Goal: Check status: Check status

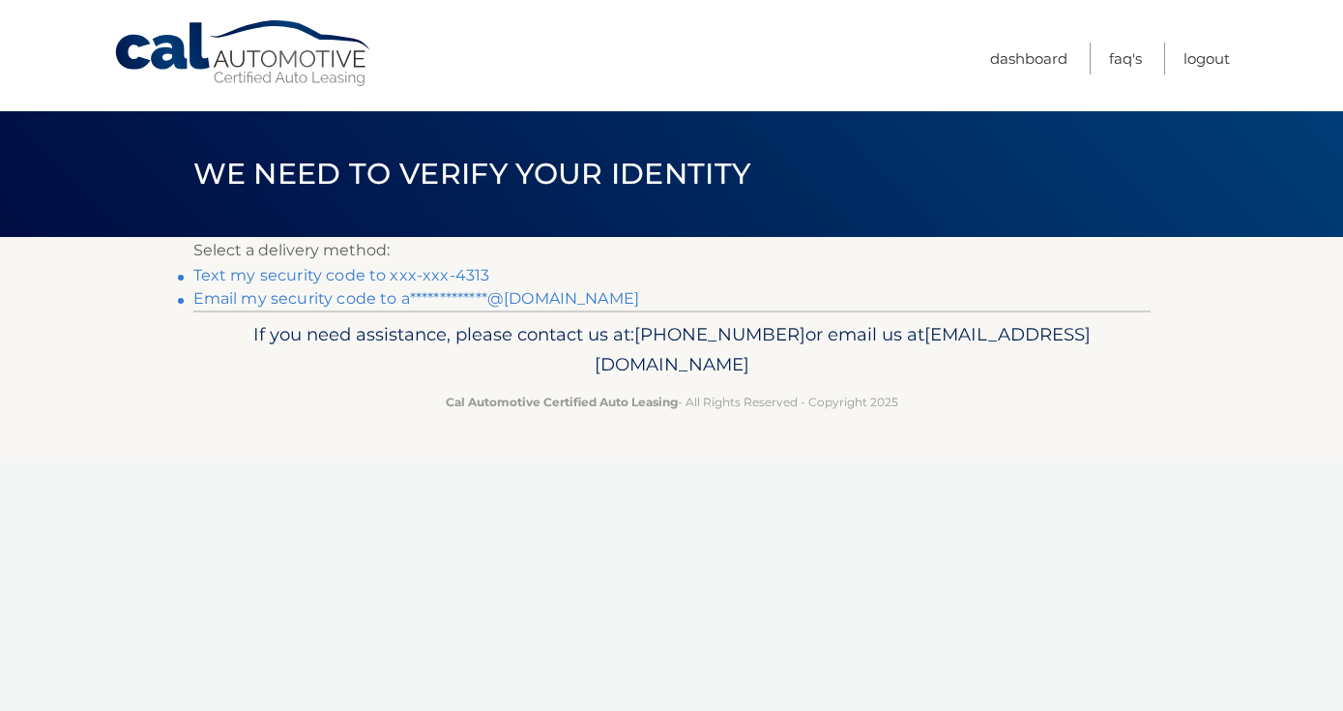
click at [289, 269] on link "Text my security code to xxx-xxx-4313" at bounding box center [341, 275] width 297 height 18
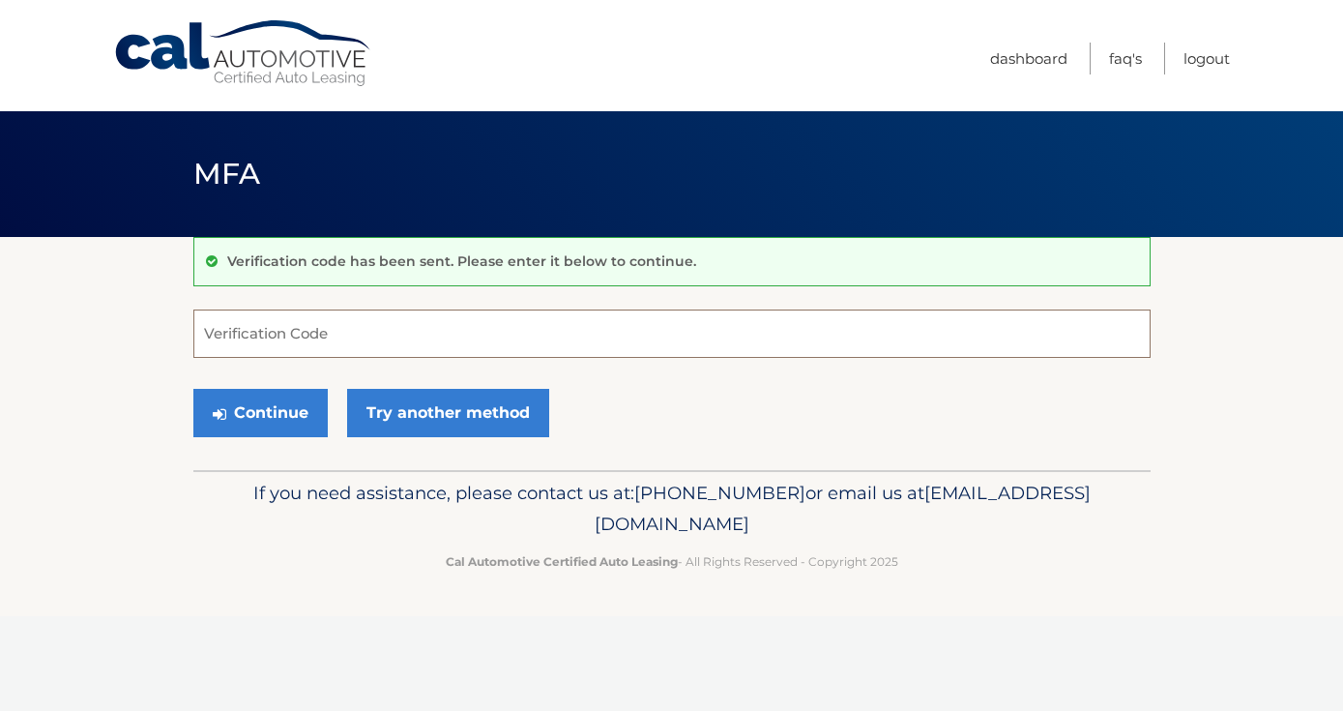
click at [307, 328] on input "Verification Code" at bounding box center [671, 333] width 957 height 48
type input "690281"
click at [193, 389] on button "Continue" at bounding box center [260, 413] width 134 height 48
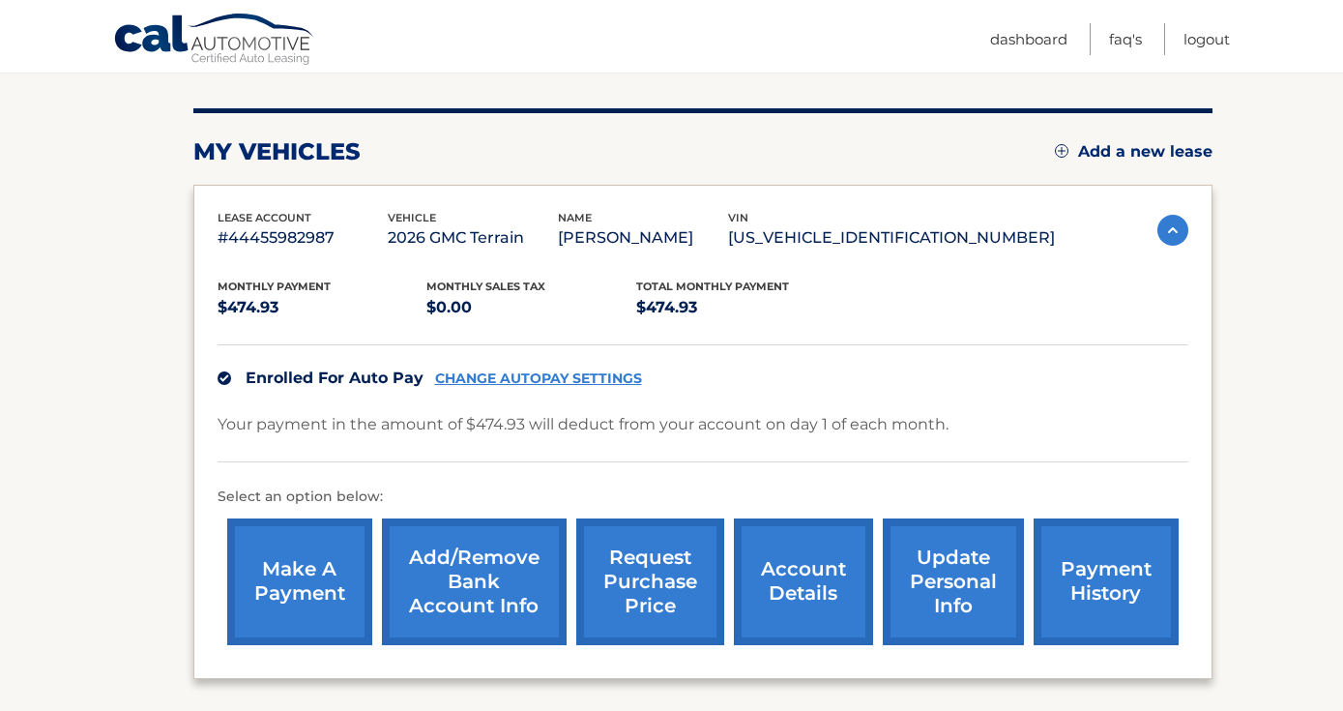
scroll to position [231, 0]
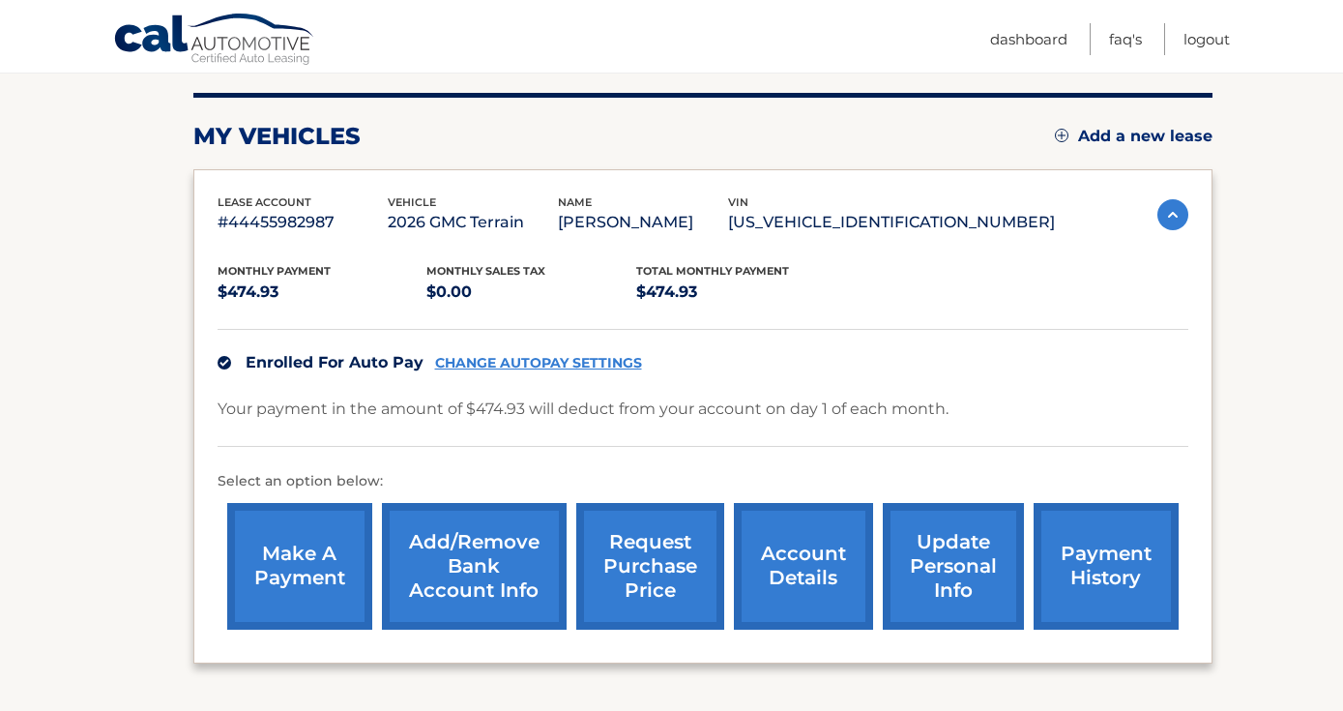
click at [1058, 565] on link "payment history" at bounding box center [1106, 566] width 145 height 127
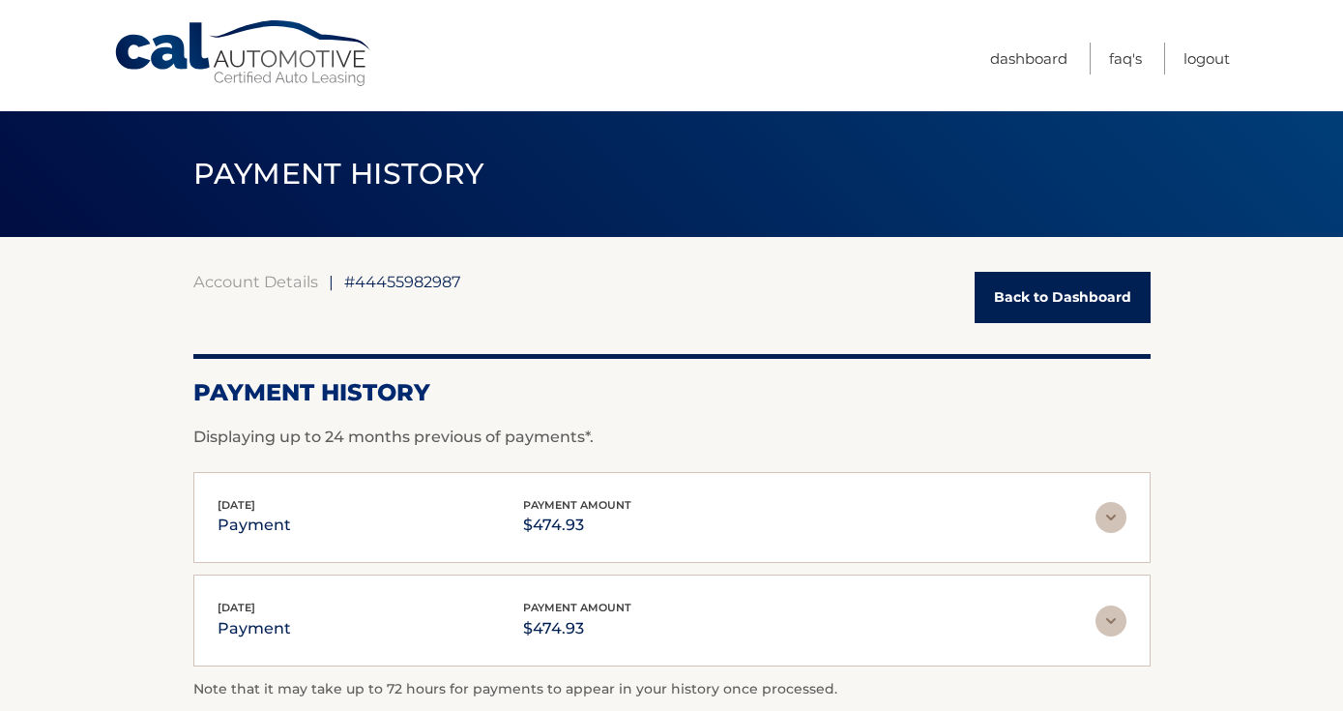
click at [1051, 298] on link "Back to Dashboard" at bounding box center [1063, 297] width 176 height 51
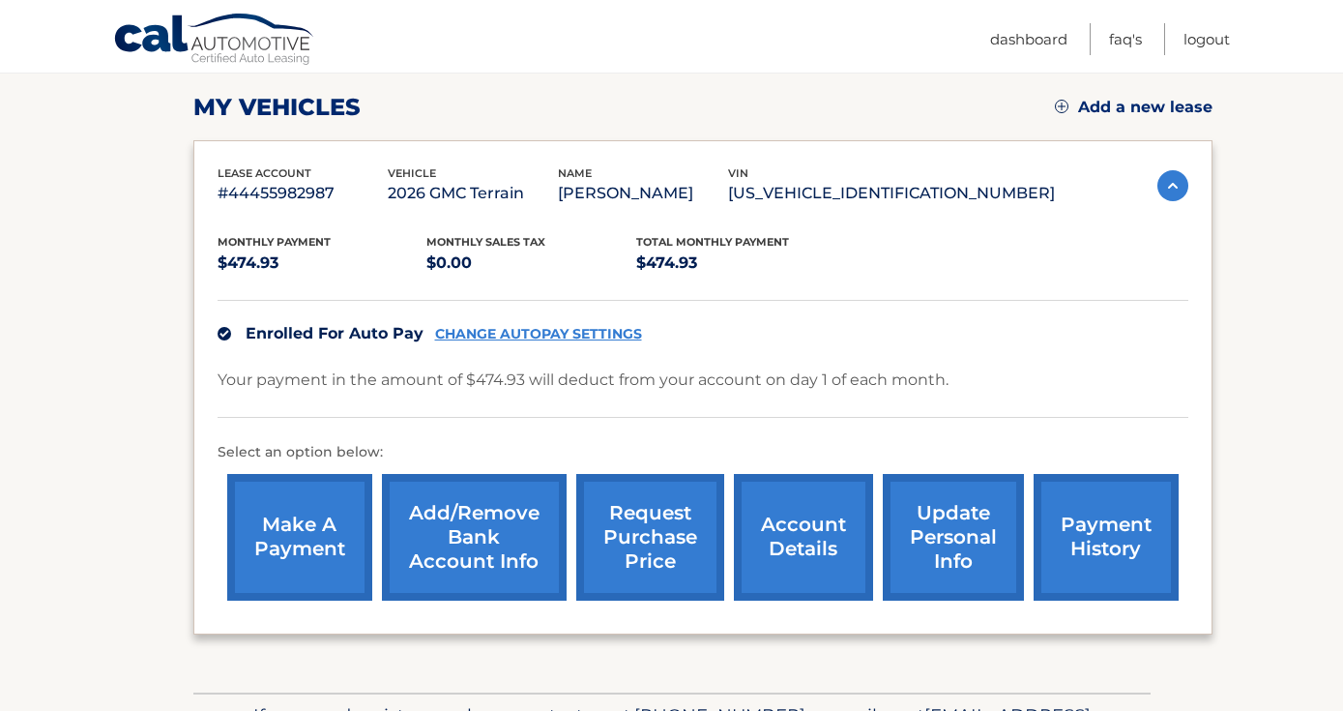
scroll to position [262, 0]
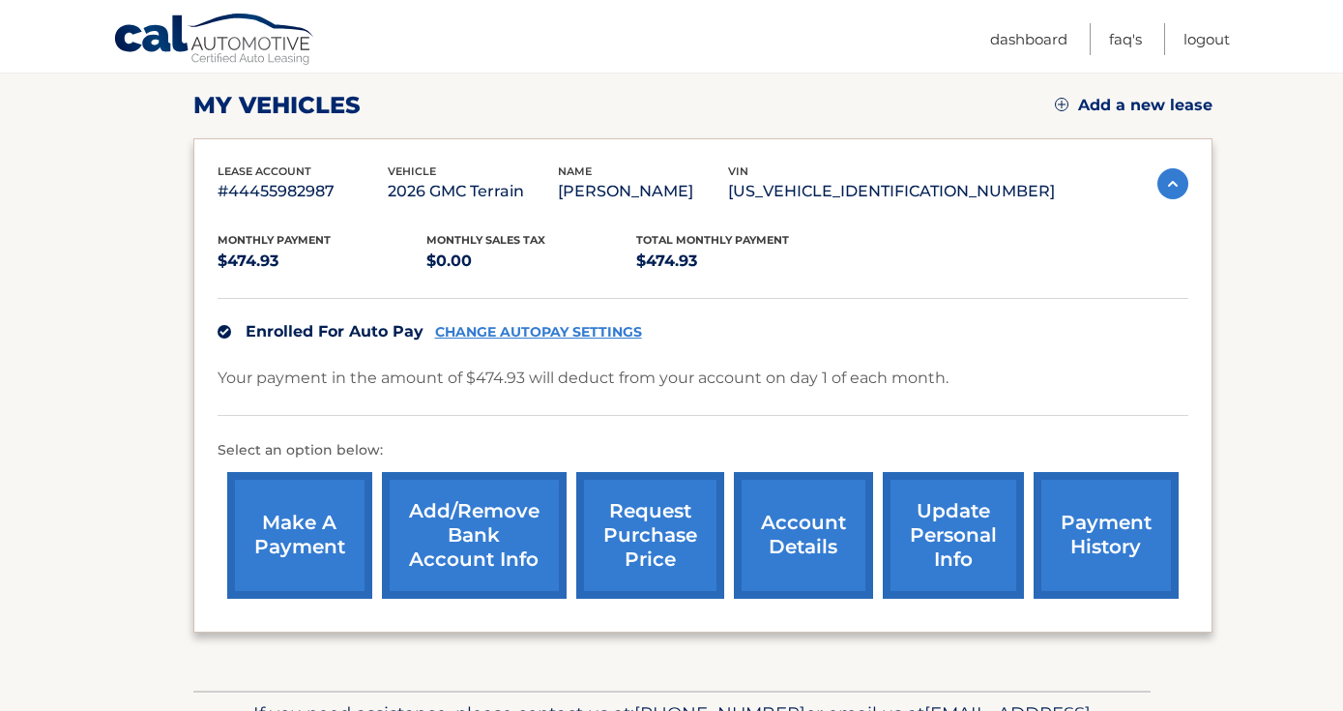
click at [787, 561] on link "account details" at bounding box center [803, 535] width 139 height 127
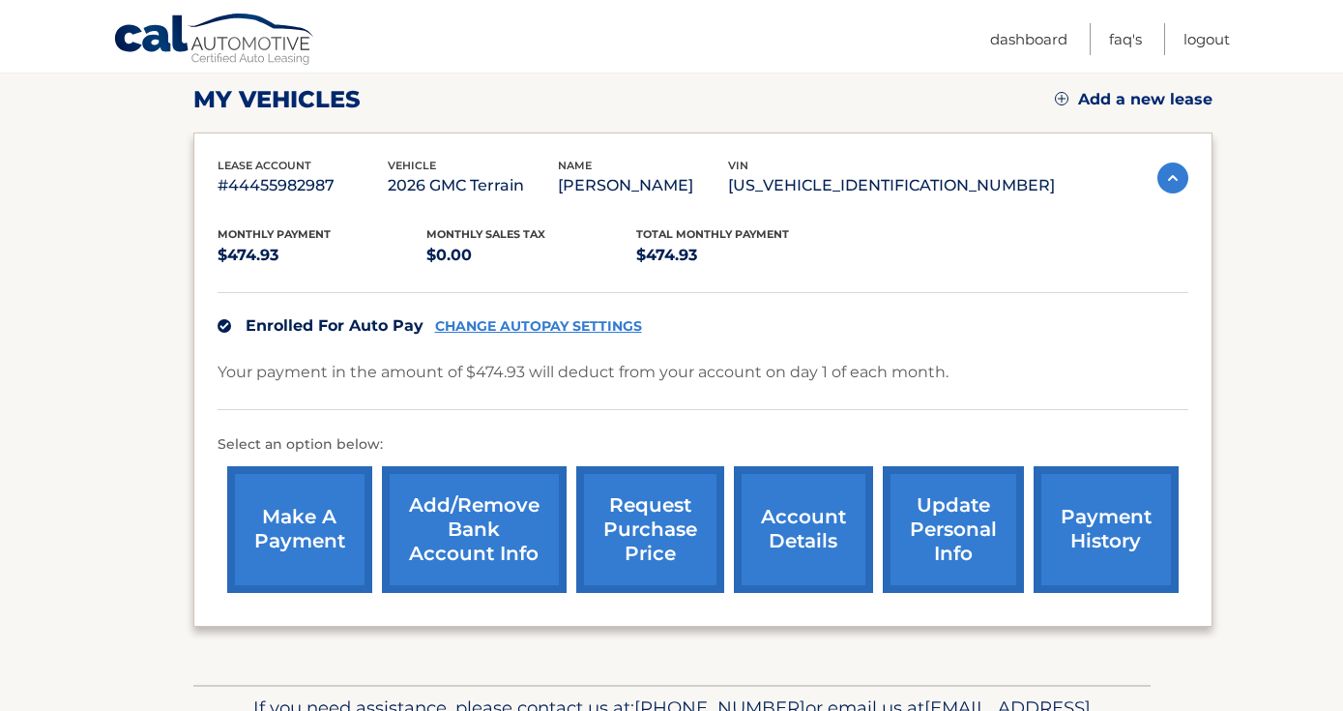
scroll to position [255, 0]
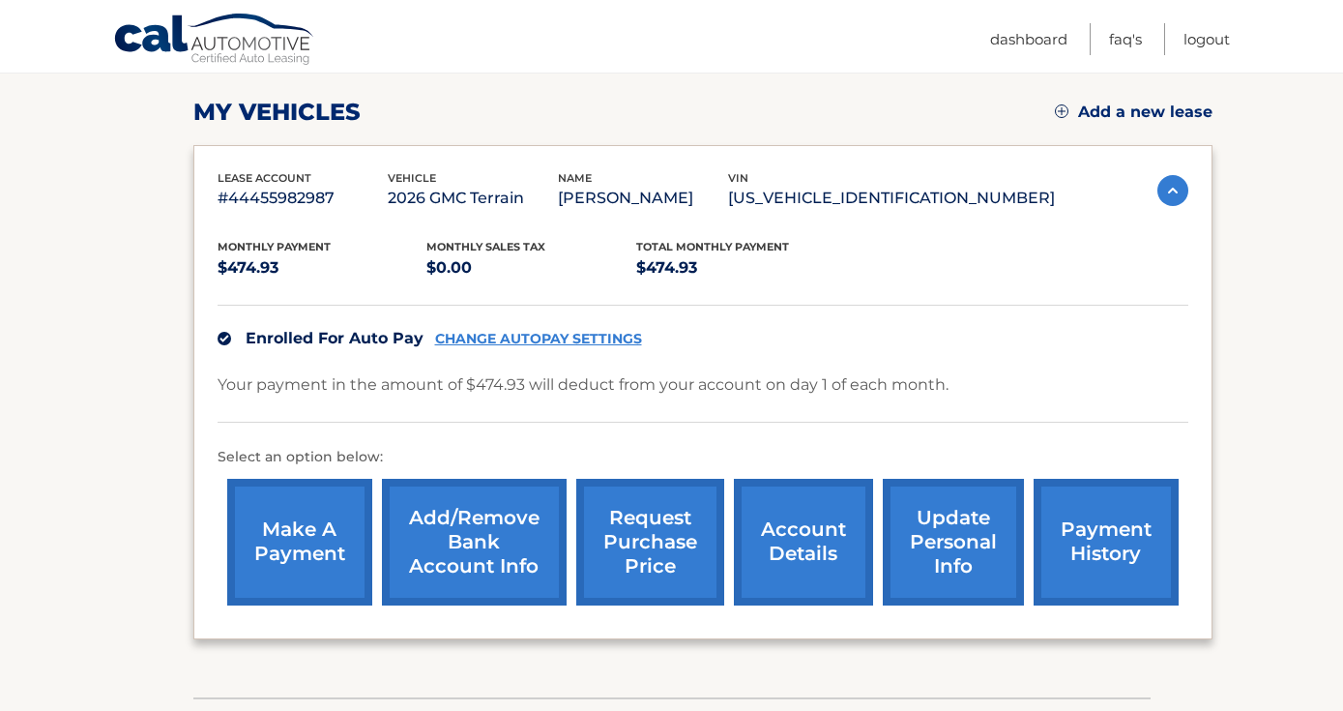
click at [786, 543] on link "account details" at bounding box center [803, 542] width 139 height 127
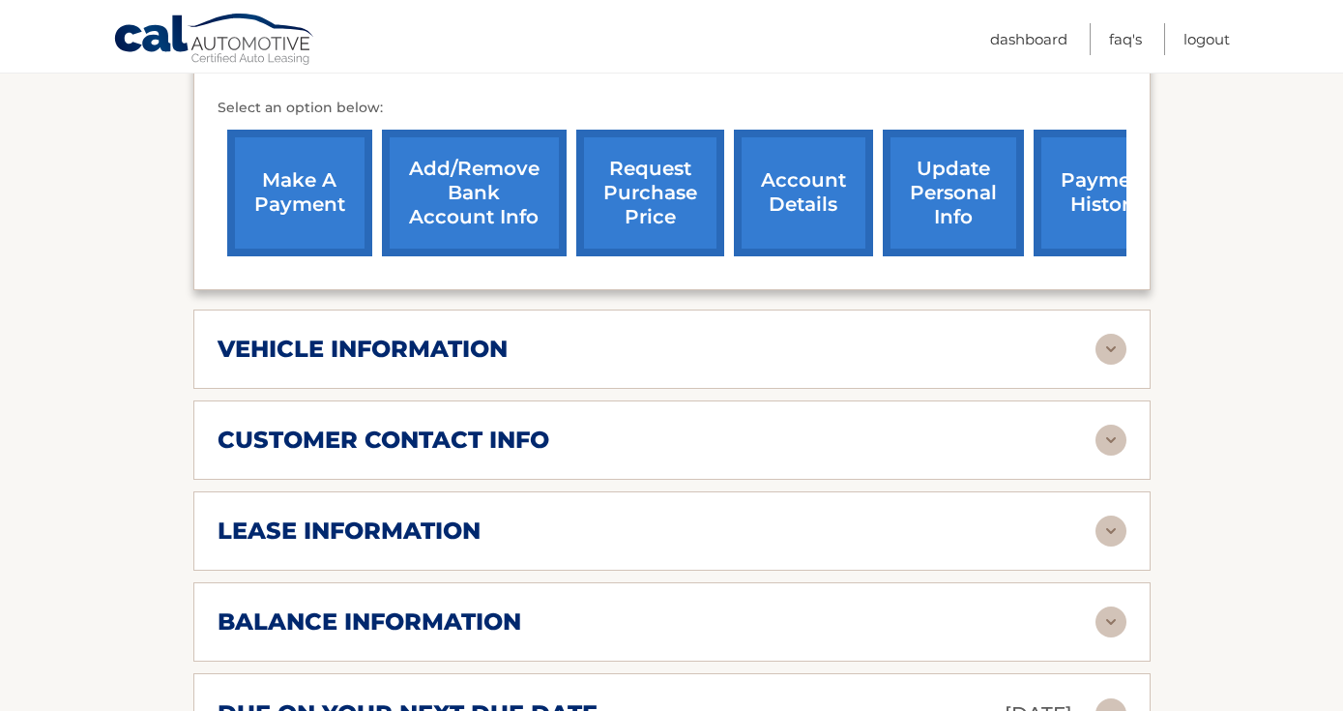
scroll to position [639, 0]
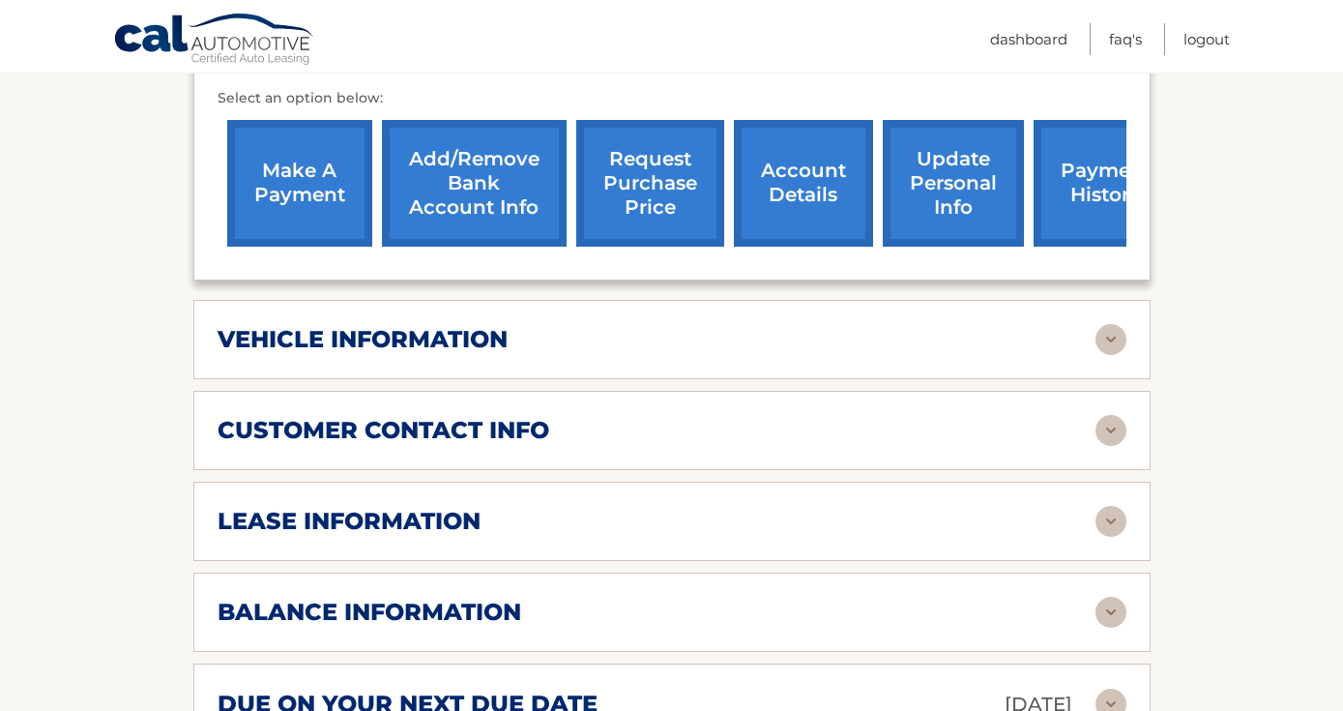
click at [520, 377] on div "vehicle information vehicle Year 2026 vehicle make GMC vehicle model Terrain ve…" at bounding box center [671, 339] width 957 height 79
click at [505, 357] on div "vehicle information vehicle Year 2026 vehicle make GMC vehicle model Terrain ve…" at bounding box center [671, 339] width 957 height 79
click at [1091, 338] on div "vehicle information" at bounding box center [657, 339] width 878 height 29
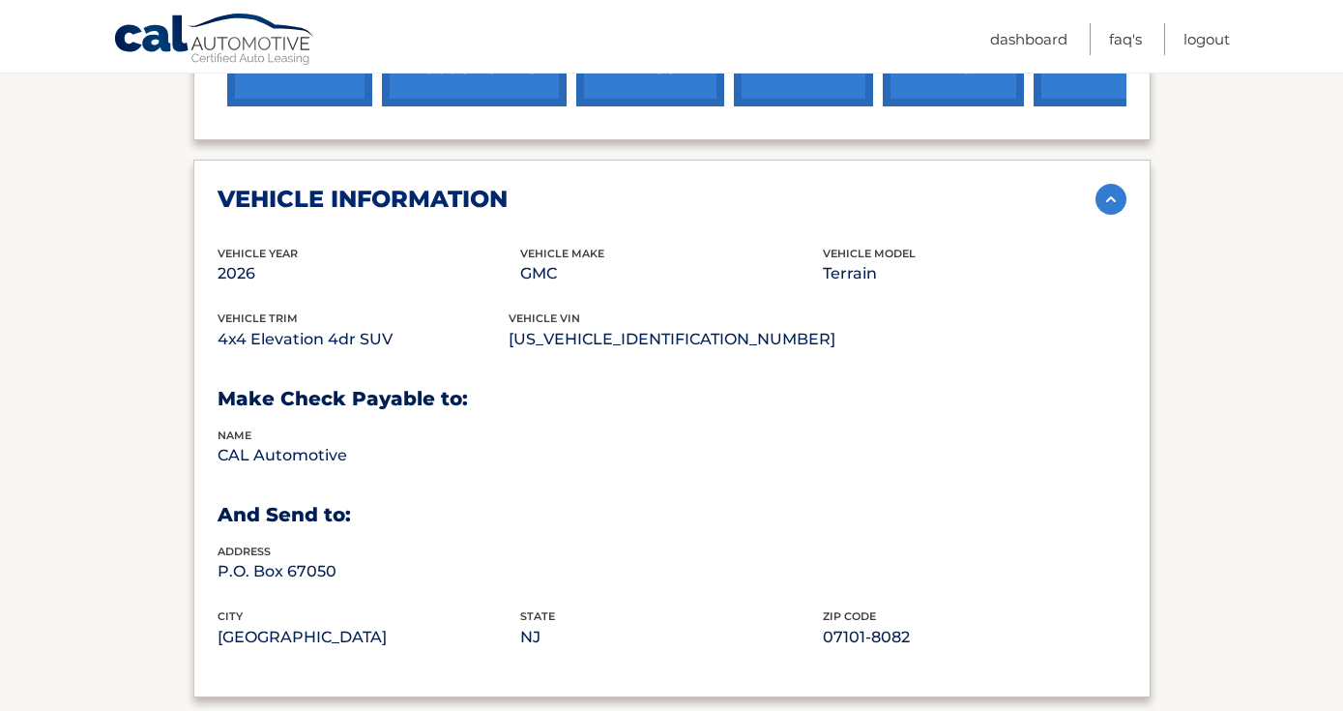
scroll to position [777, 0]
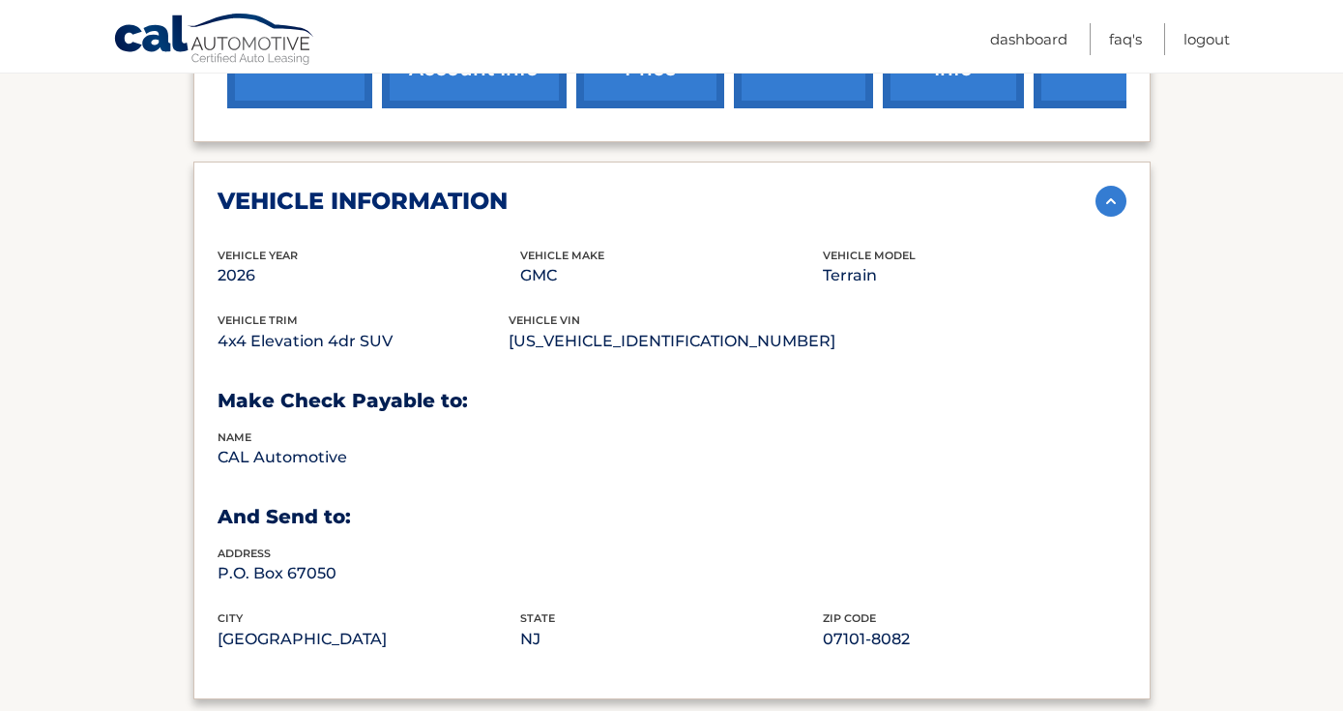
click at [1124, 199] on img at bounding box center [1110, 201] width 31 height 31
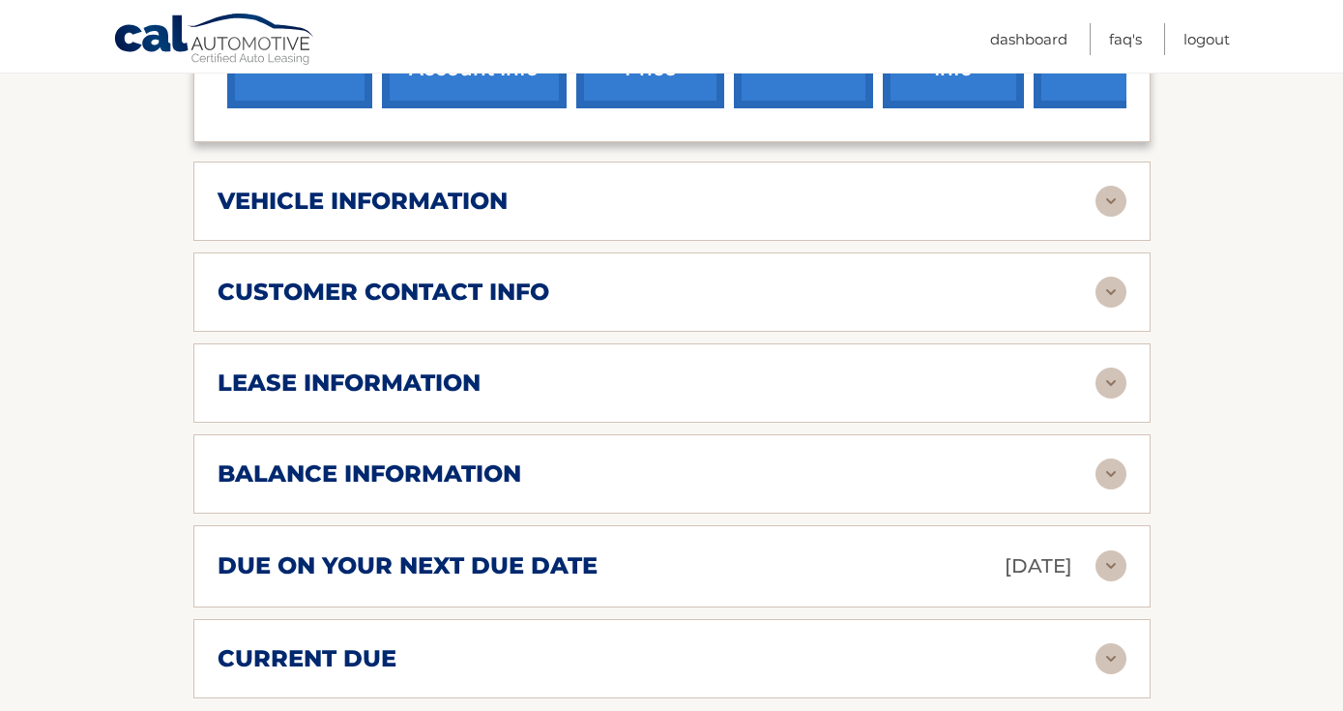
click at [1100, 280] on img at bounding box center [1110, 292] width 31 height 31
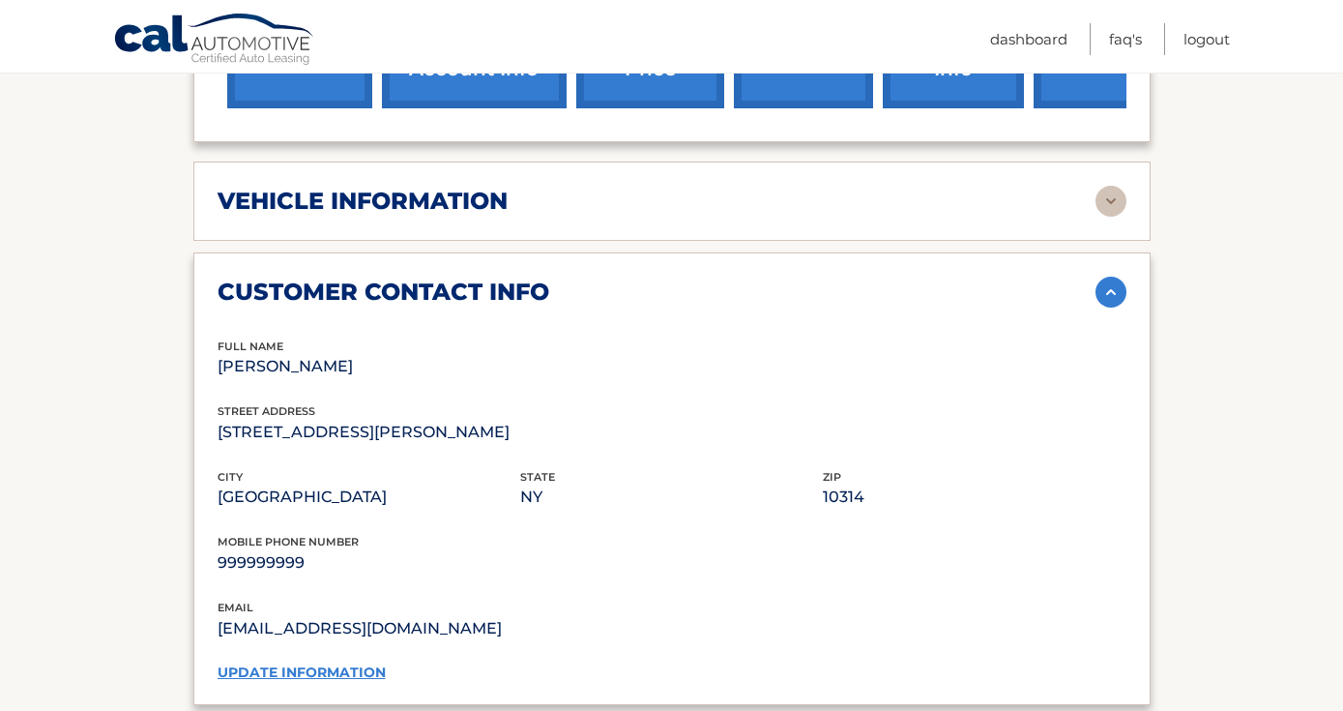
scroll to position [794, 0]
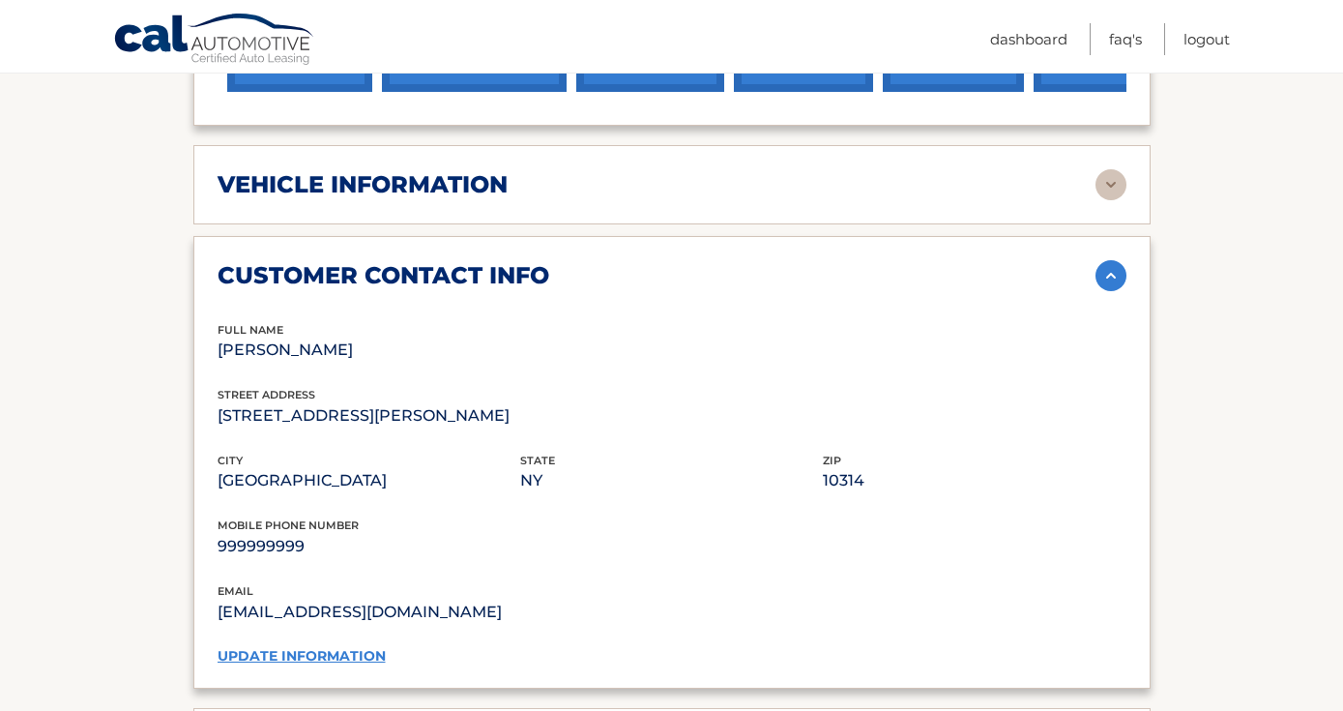
click at [1109, 275] on img at bounding box center [1110, 275] width 31 height 31
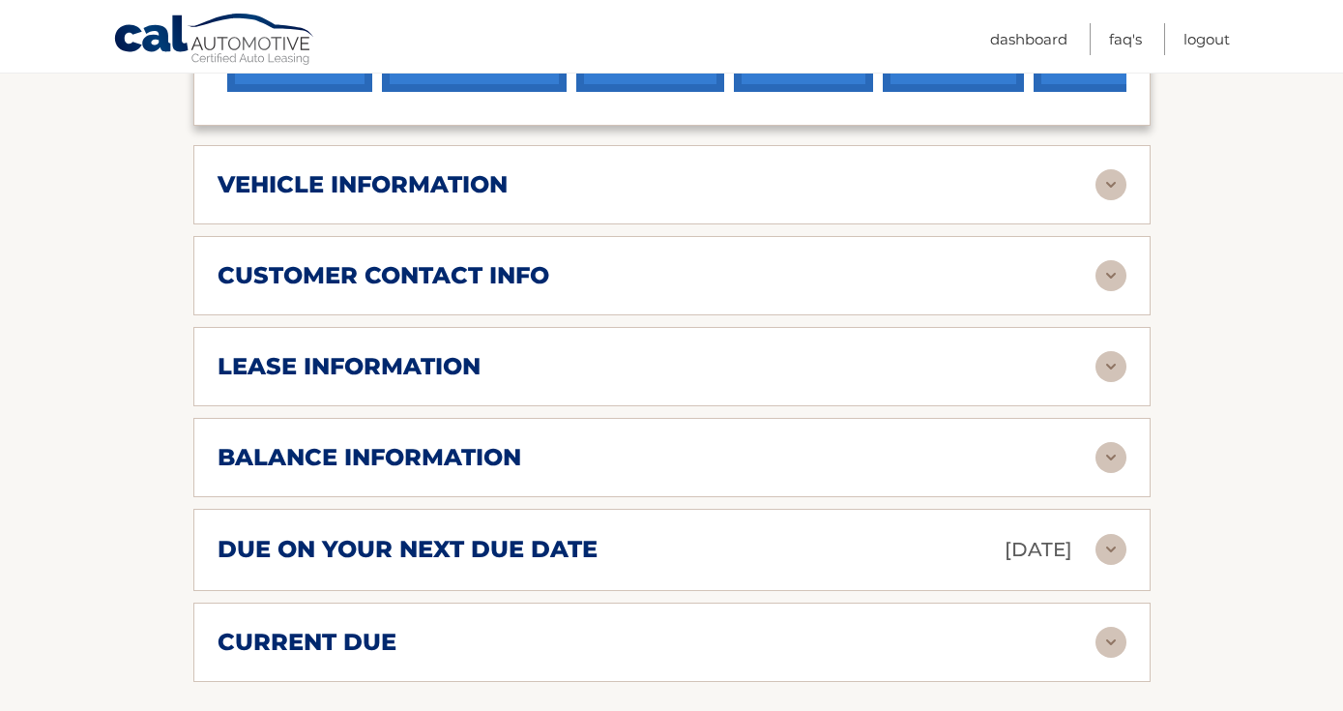
click at [1099, 366] on img at bounding box center [1110, 366] width 31 height 31
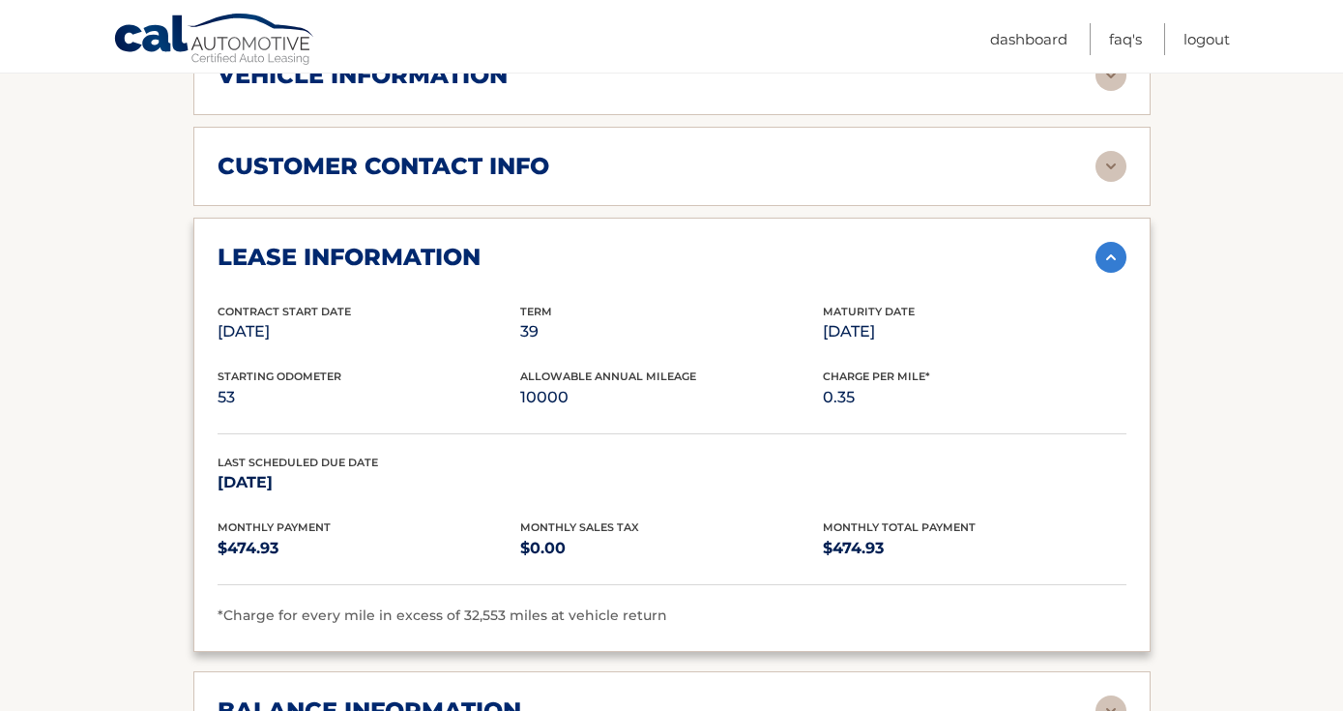
scroll to position [935, 0]
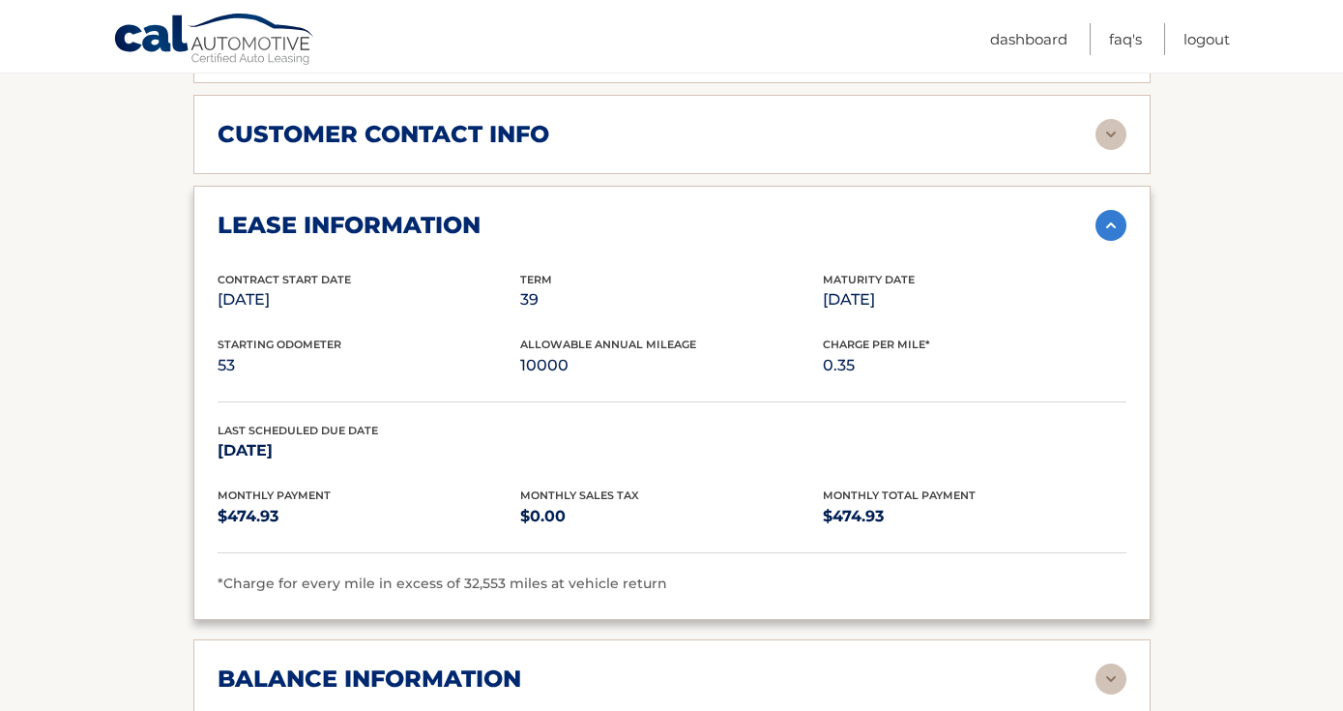
click at [1114, 231] on img at bounding box center [1110, 225] width 31 height 31
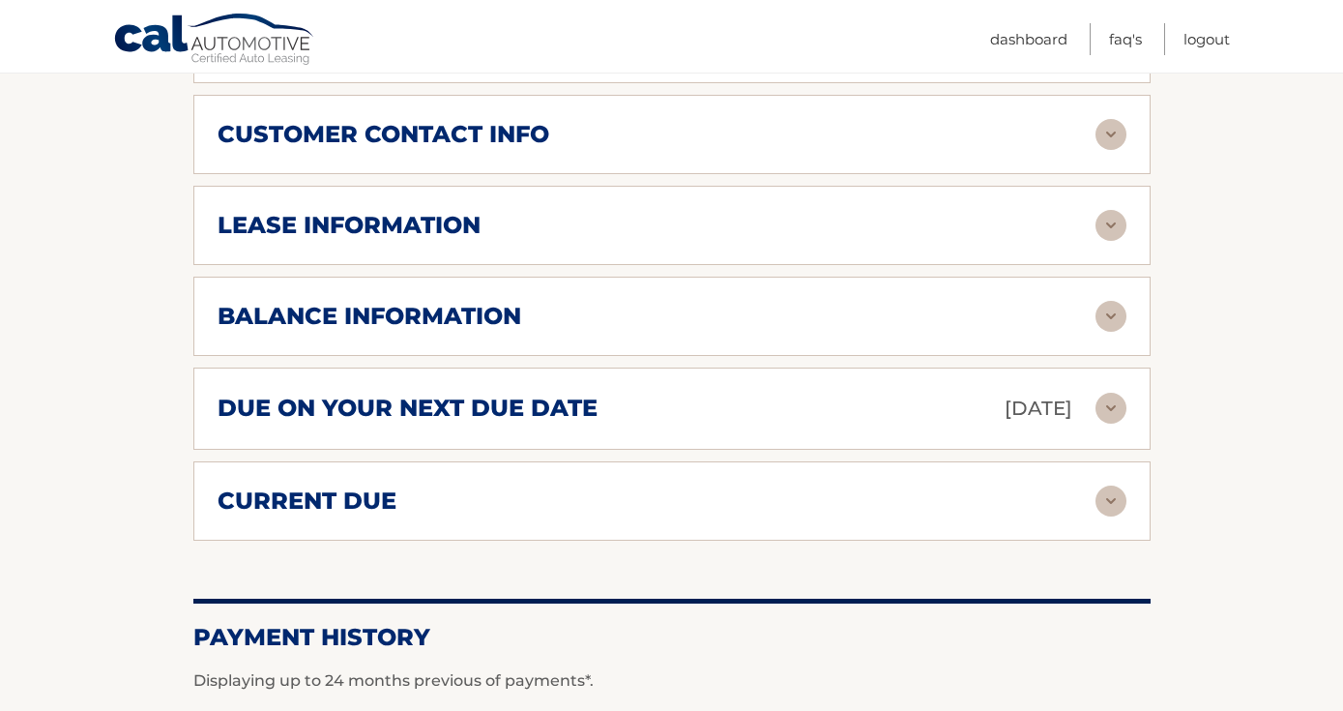
click at [643, 293] on div "balance information Payments Received 2 Payments Remaining 37 Next Payment will…" at bounding box center [671, 316] width 957 height 79
click at [1103, 323] on img at bounding box center [1110, 316] width 31 height 31
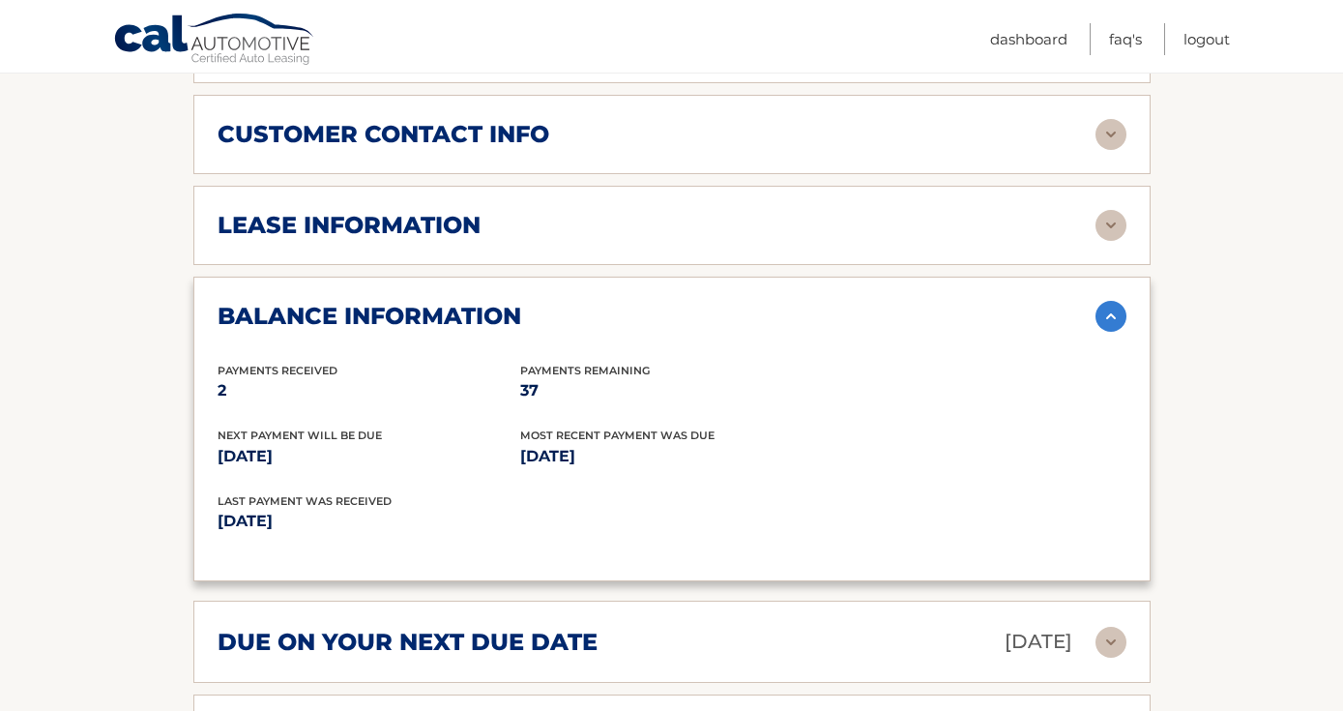
click at [1106, 319] on img at bounding box center [1110, 316] width 31 height 31
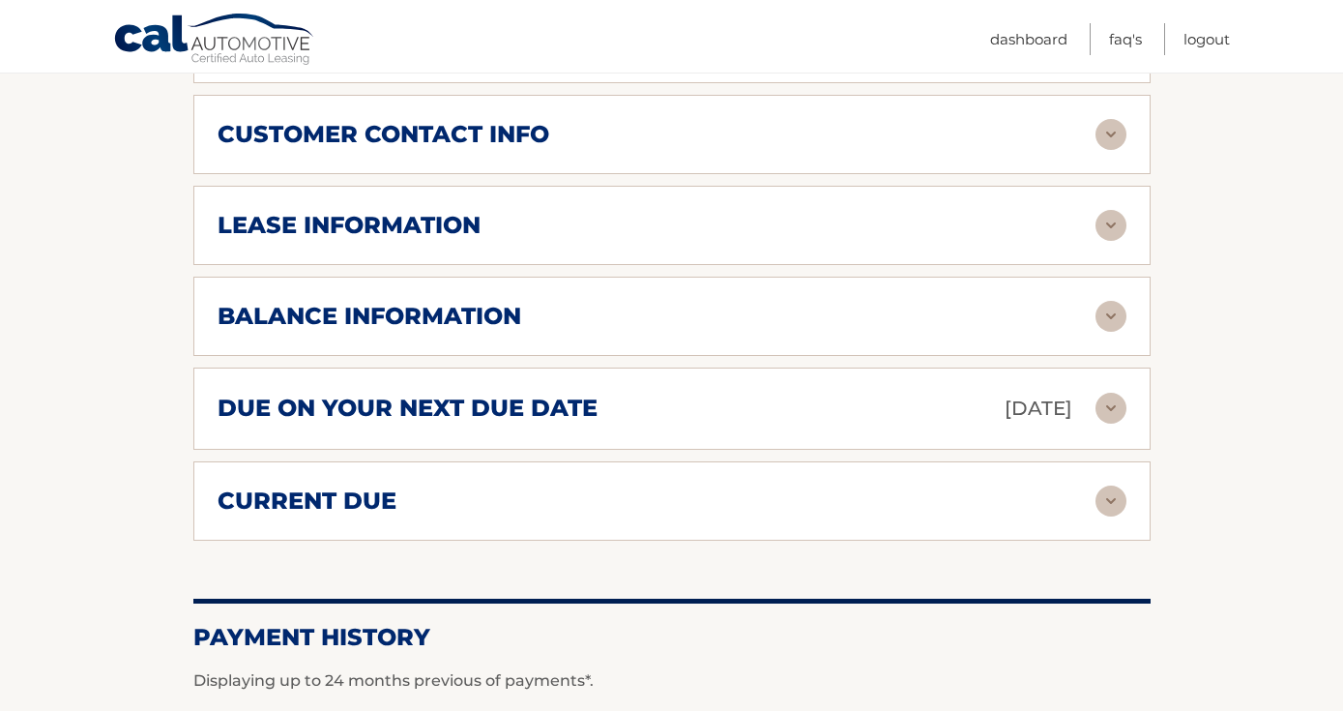
click at [1114, 405] on img at bounding box center [1110, 408] width 31 height 31
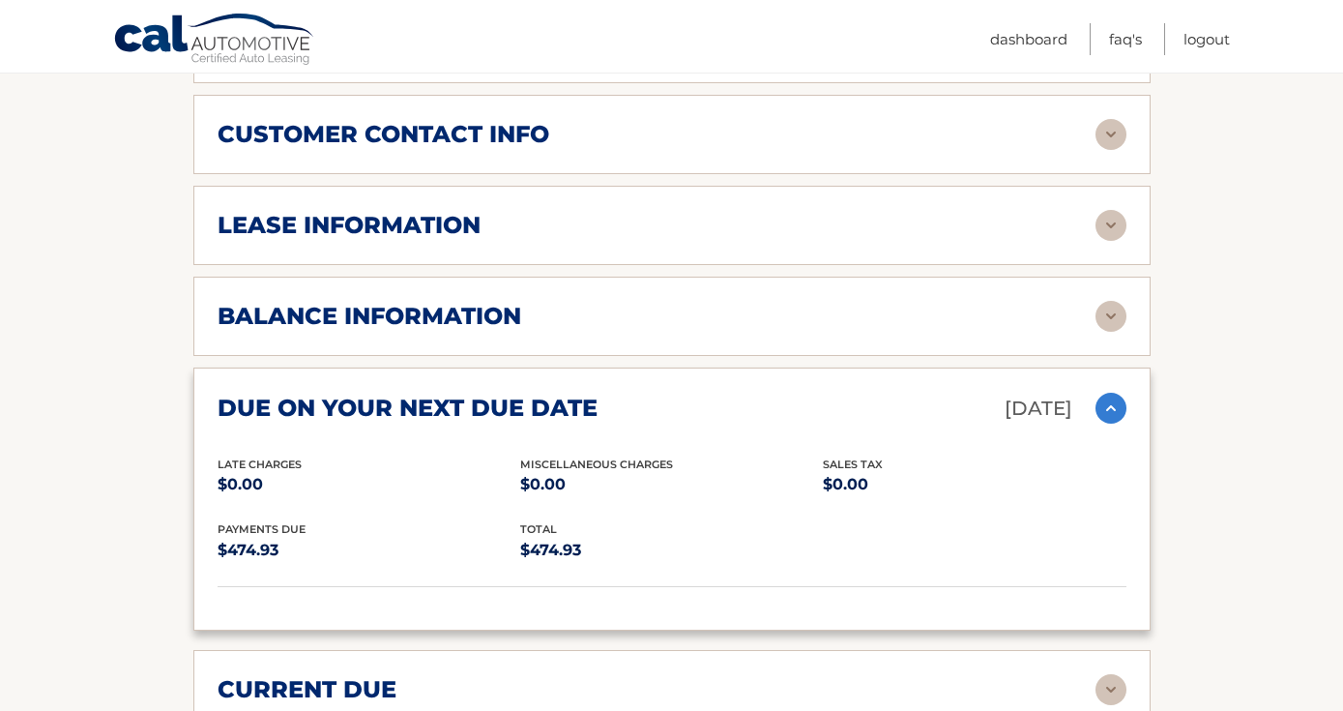
click at [1114, 405] on img at bounding box center [1110, 408] width 31 height 31
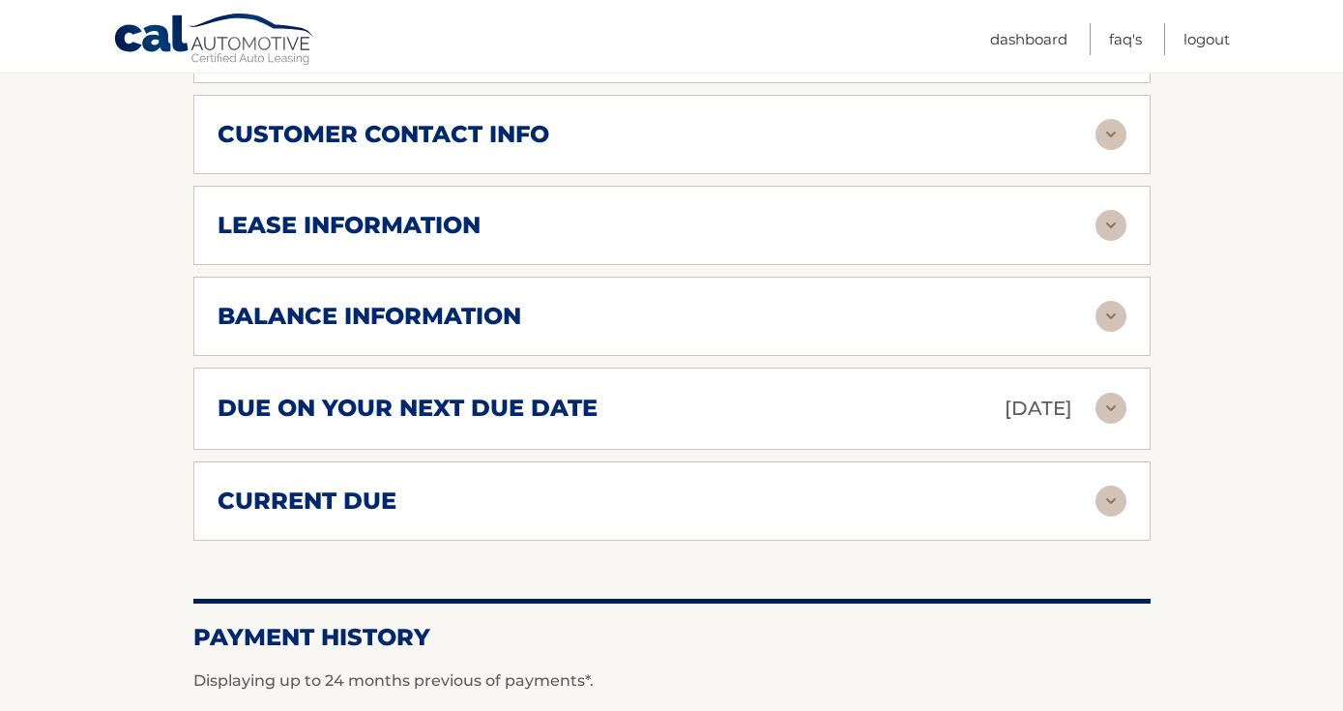
click at [1096, 487] on img at bounding box center [1110, 500] width 31 height 31
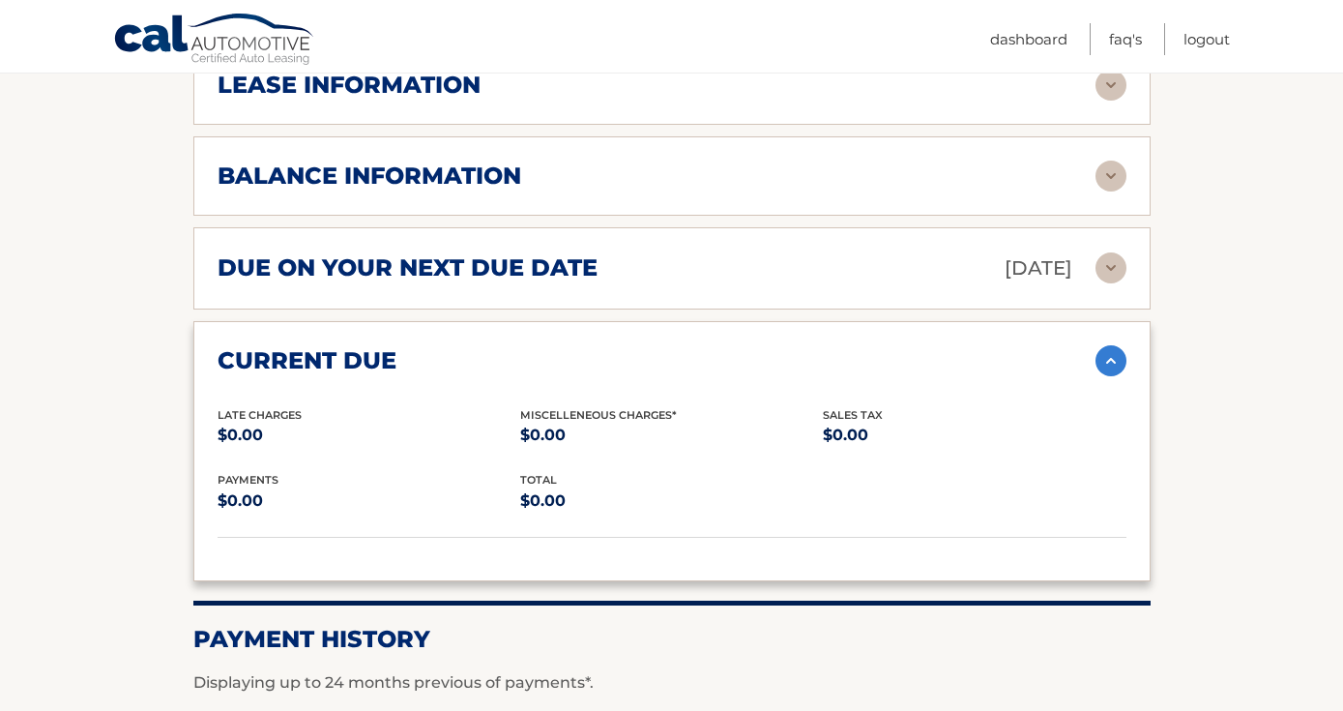
scroll to position [1081, 0]
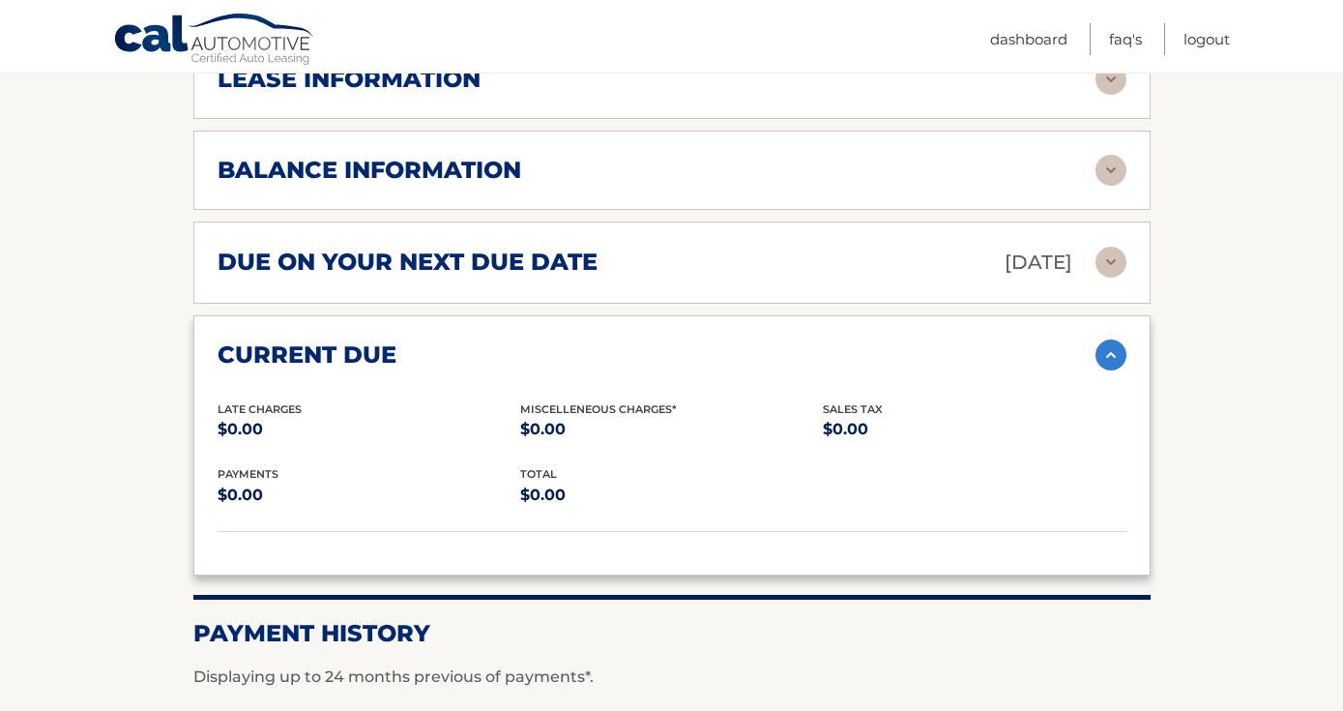
click at [1112, 344] on img at bounding box center [1110, 354] width 31 height 31
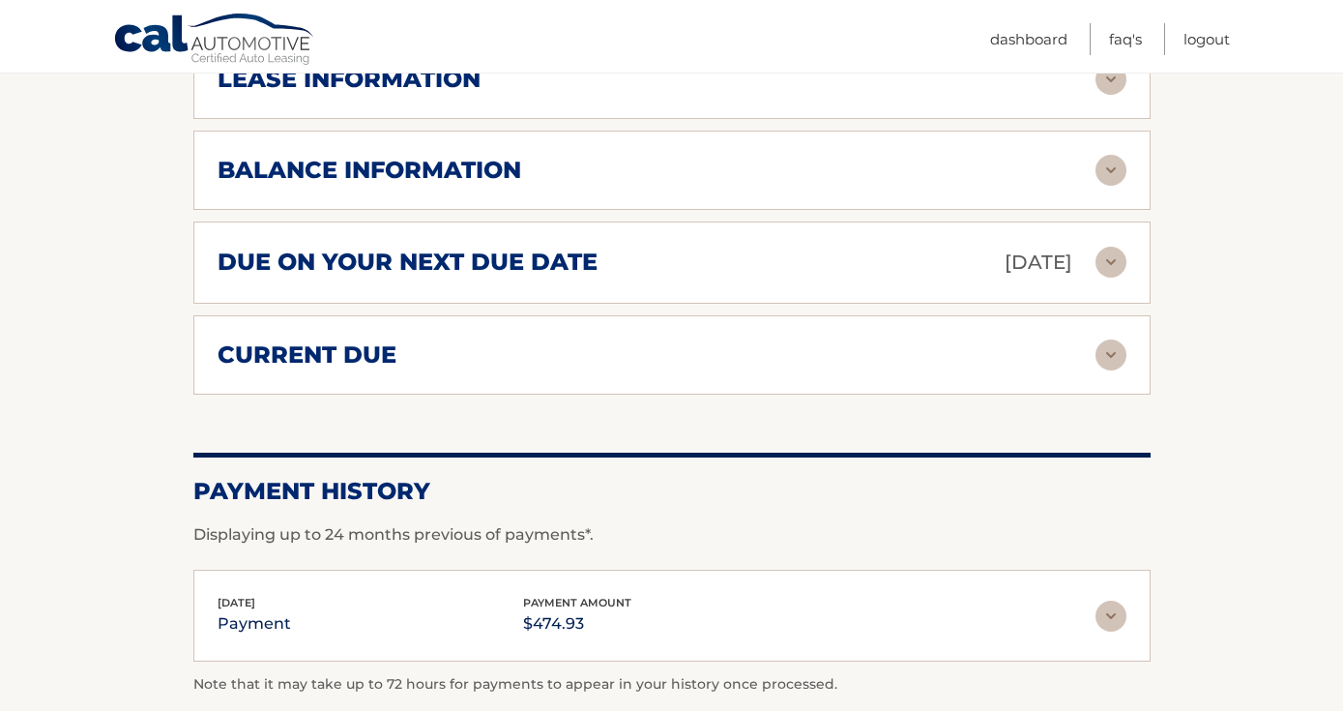
click at [1112, 260] on img at bounding box center [1110, 262] width 31 height 31
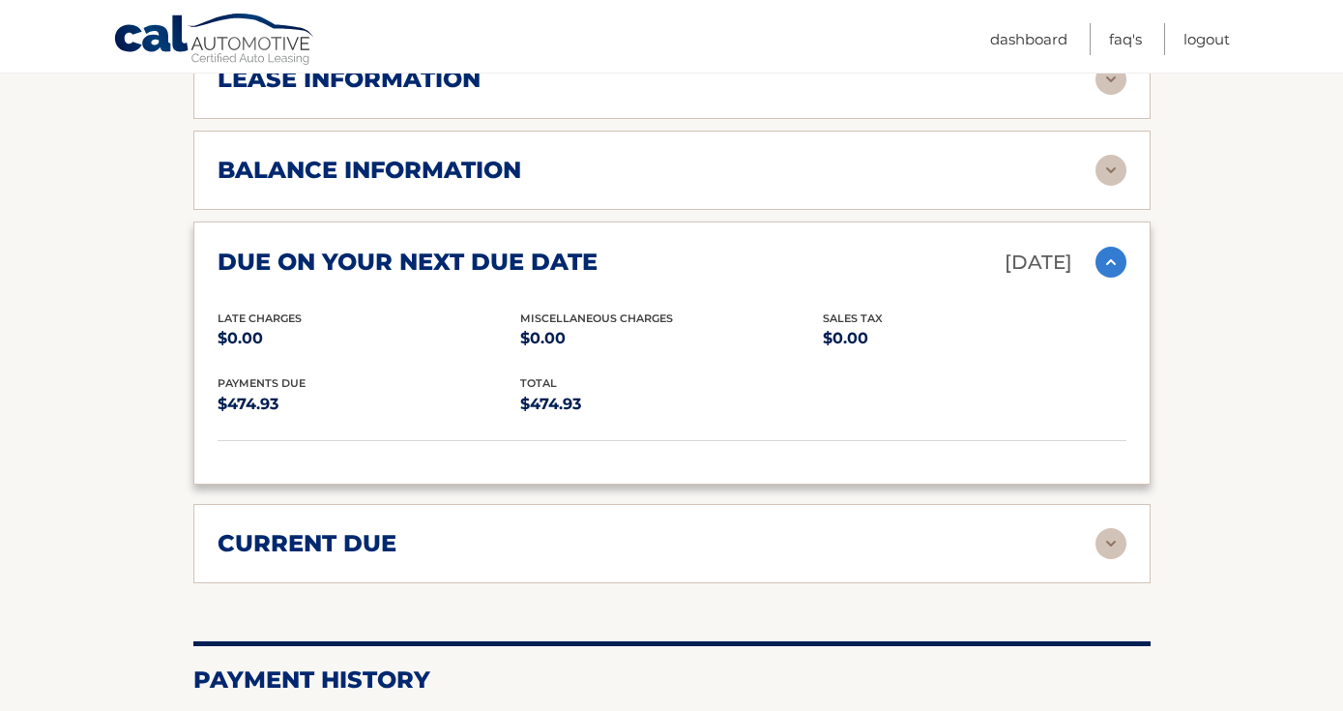
click at [1112, 260] on img at bounding box center [1110, 262] width 31 height 31
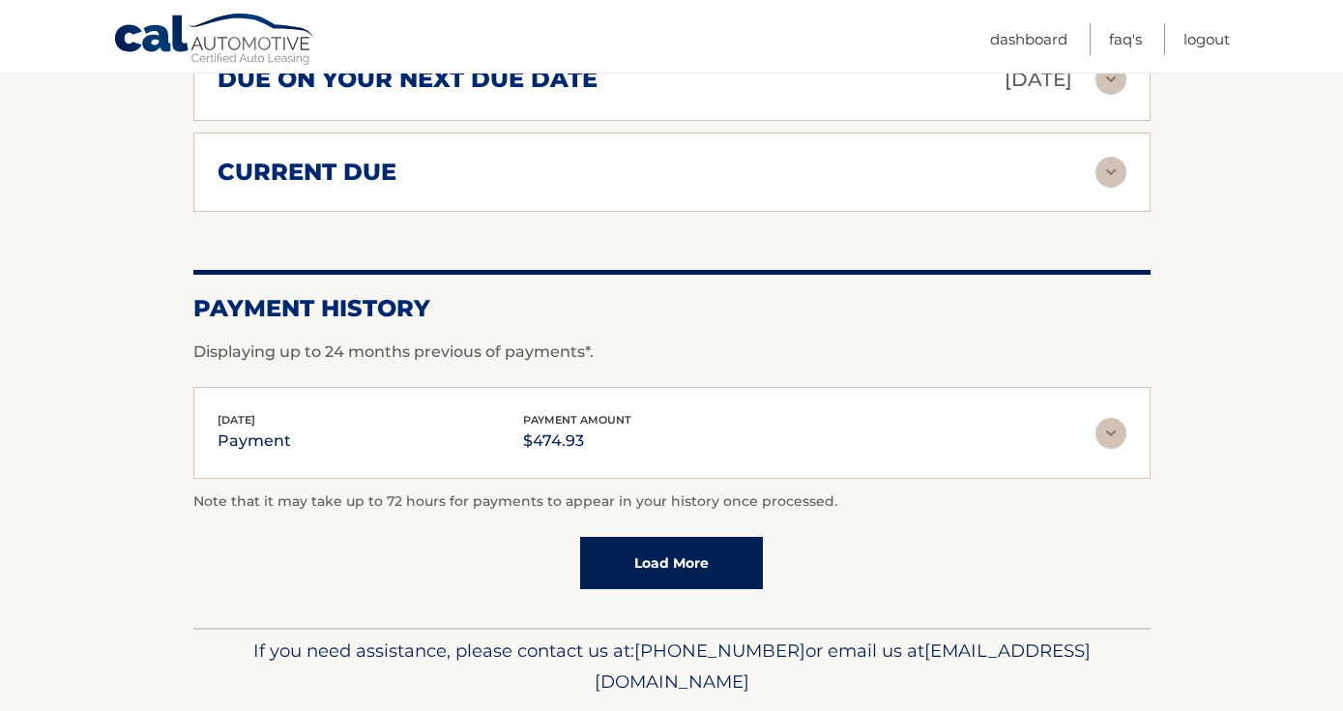
scroll to position [1275, 0]
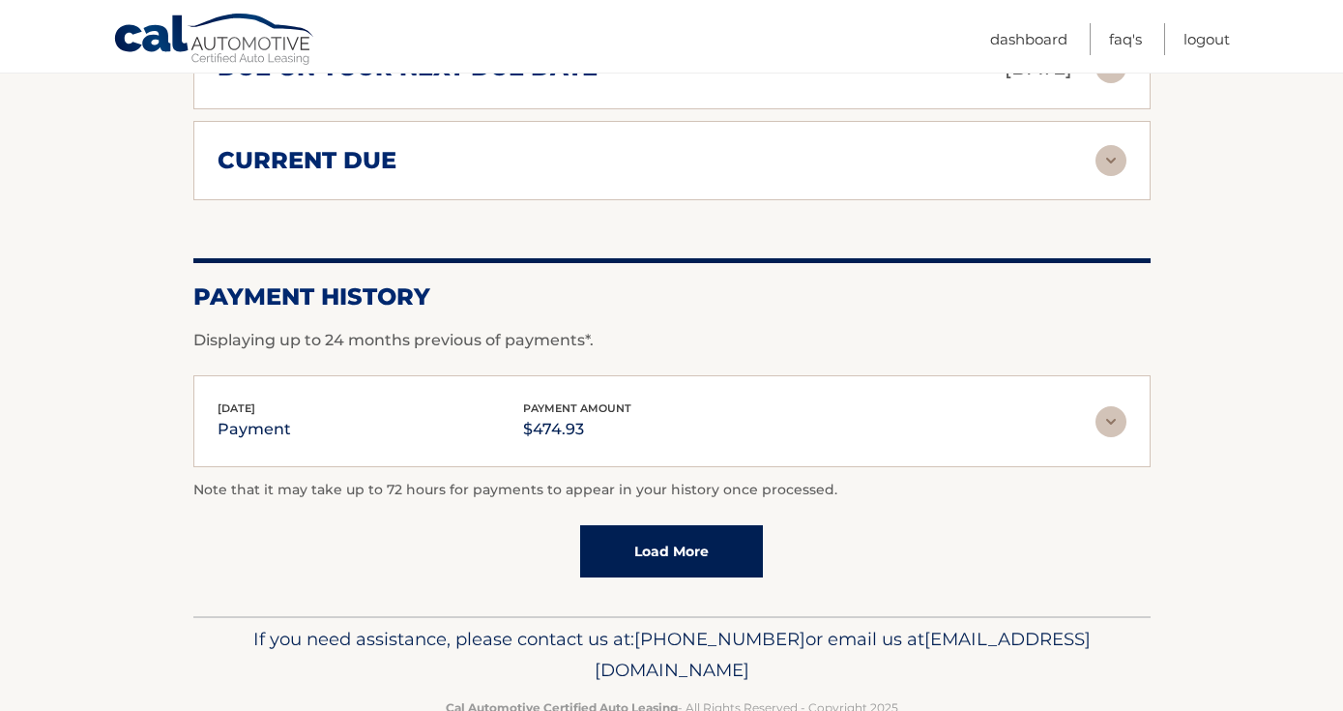
click at [1101, 429] on img at bounding box center [1110, 421] width 31 height 31
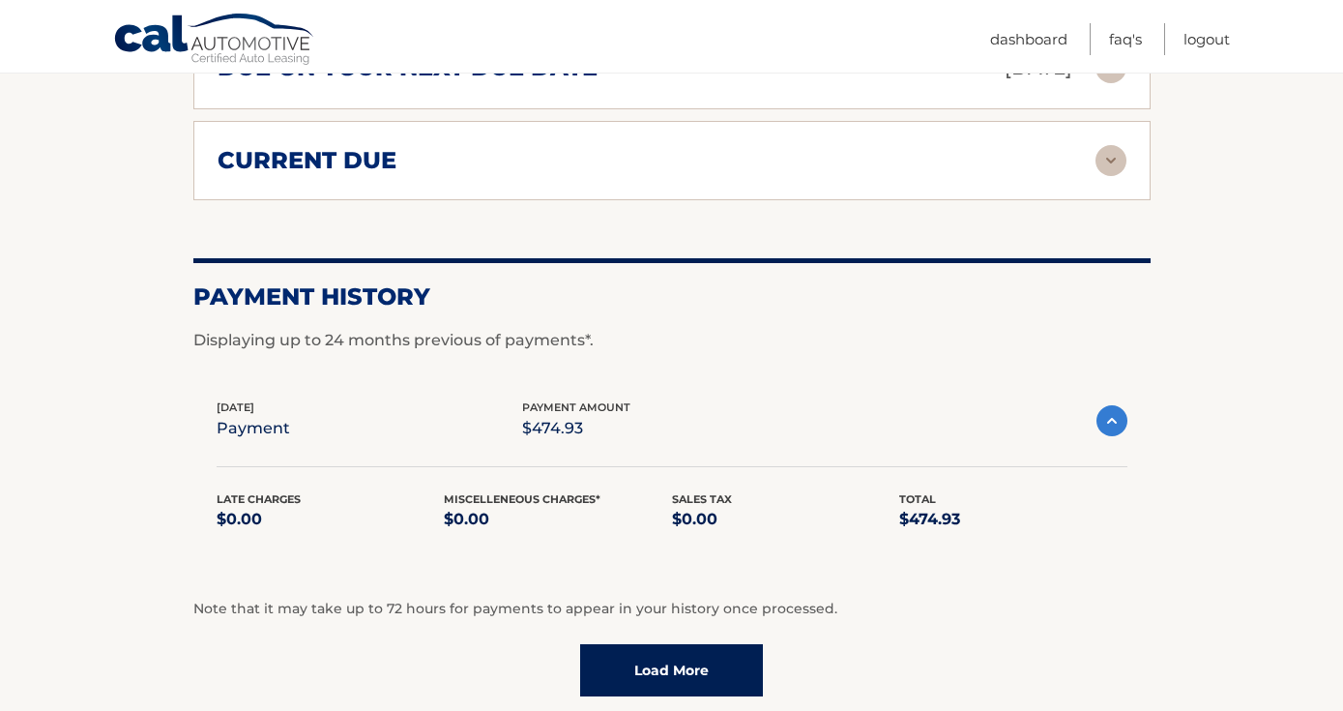
click at [1101, 429] on img at bounding box center [1111, 420] width 31 height 31
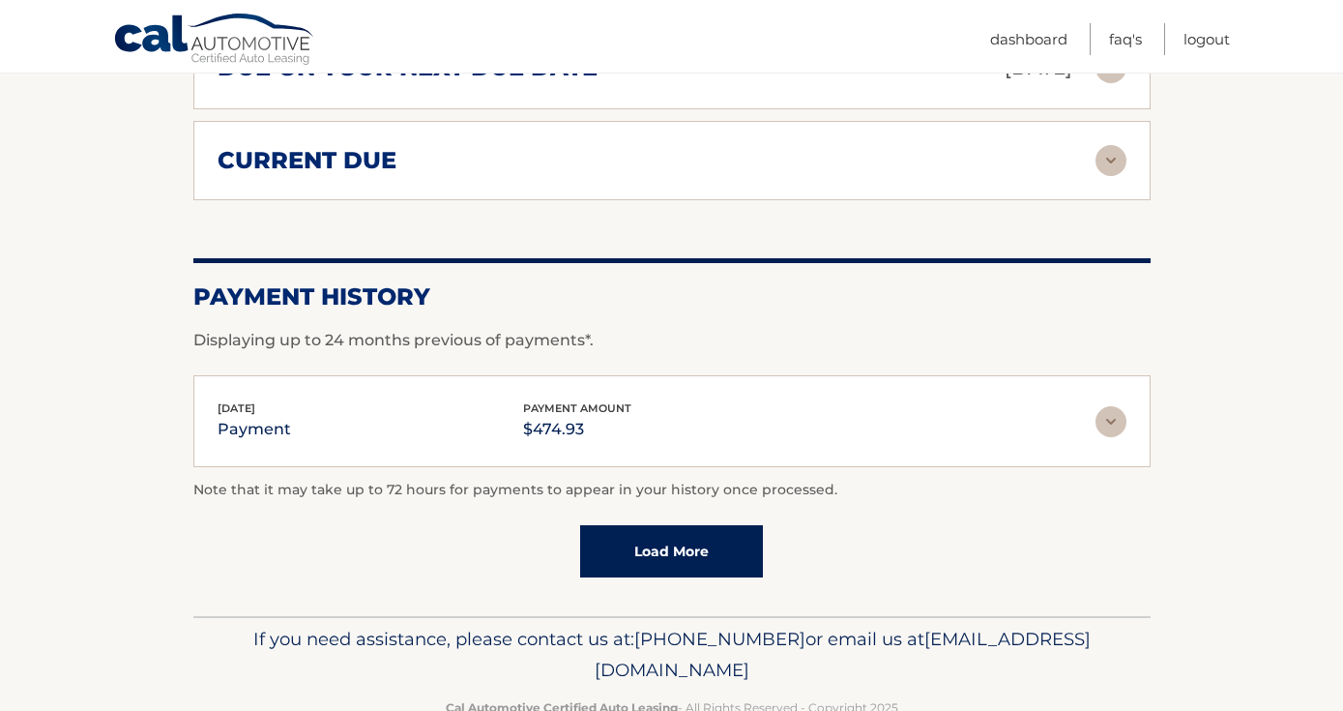
click at [701, 547] on link "Load More" at bounding box center [671, 551] width 183 height 52
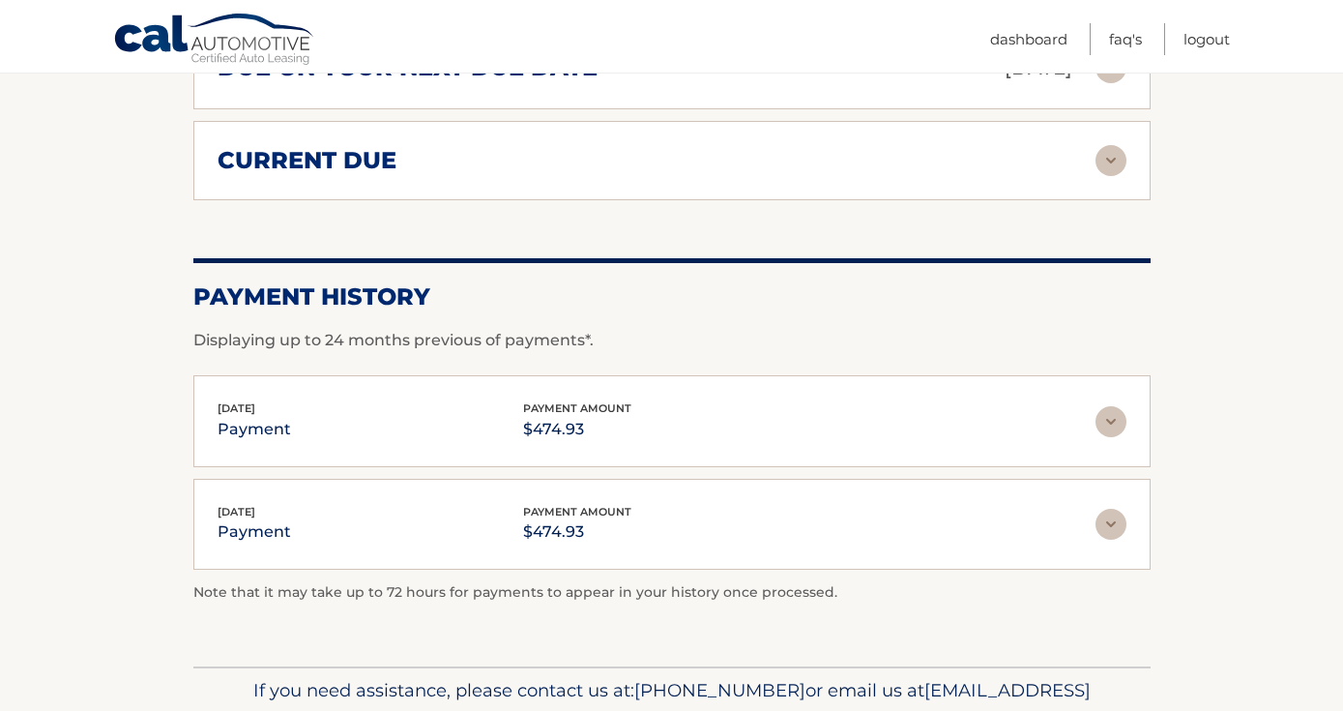
click at [598, 520] on p "$474.93" at bounding box center [577, 531] width 108 height 27
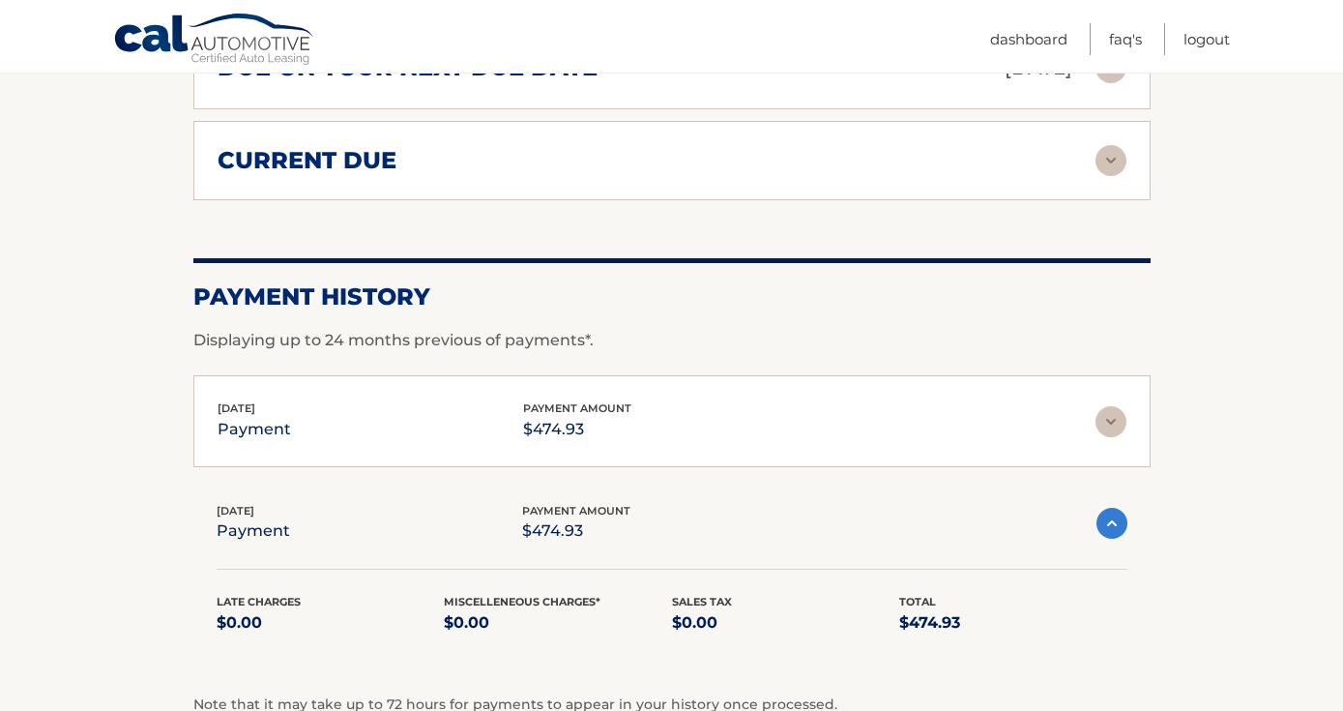
click at [1008, 506] on div "Jul 29, 2025 payment payment amount $474.93" at bounding box center [657, 524] width 880 height 44
